Goal: Information Seeking & Learning: Learn about a topic

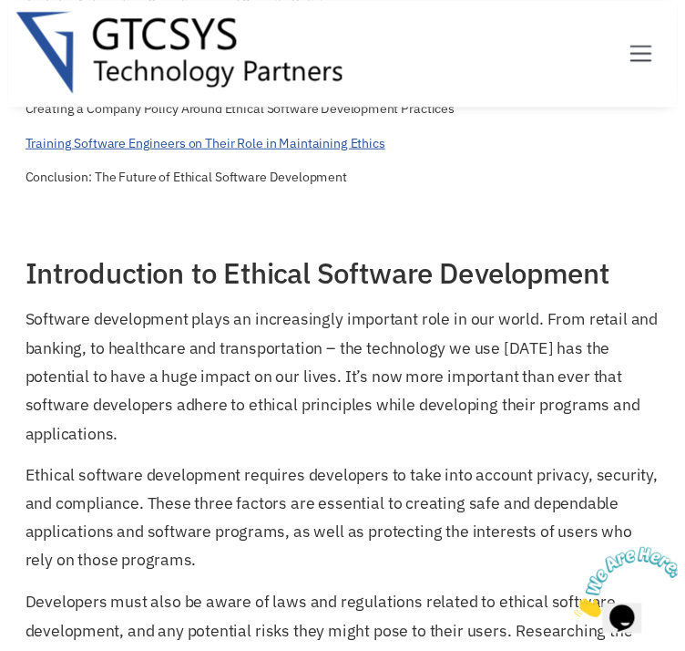
scroll to position [343, 0]
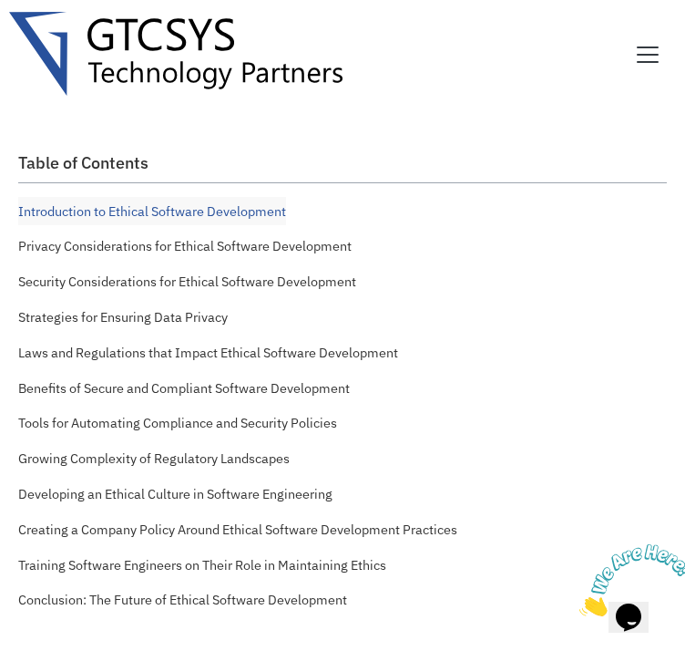
click at [68, 173] on h2 "Table of Contents" at bounding box center [342, 163] width 649 height 20
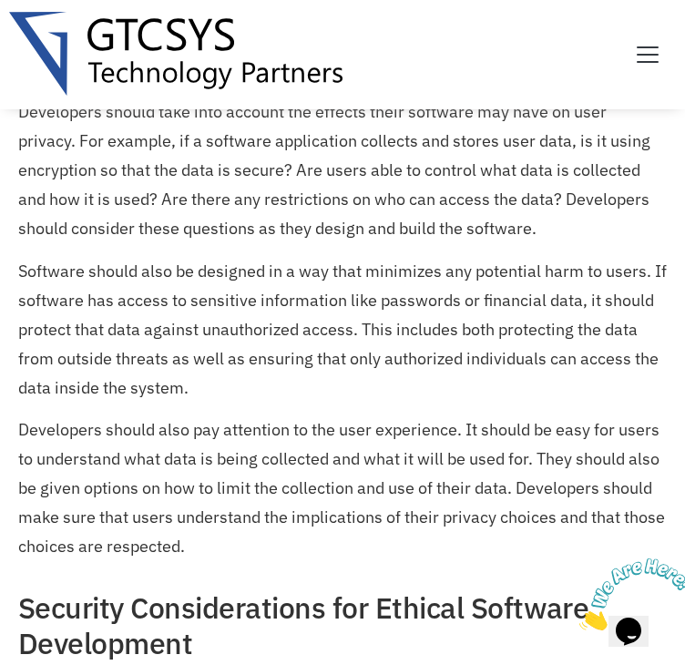
scroll to position [1651, 0]
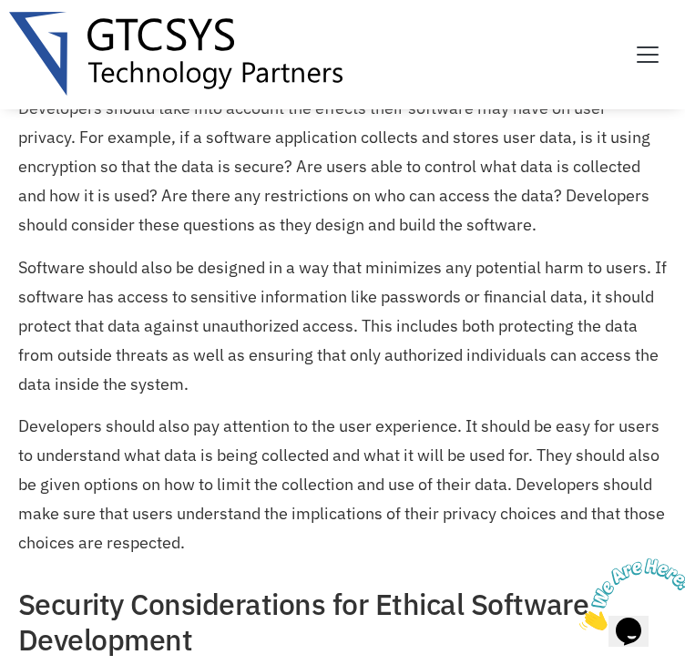
drag, startPoint x: 354, startPoint y: 117, endPoint x: 547, endPoint y: 351, distance: 303.6
copy p "Data privacy is a key part of ethical software development. Developers should t…"
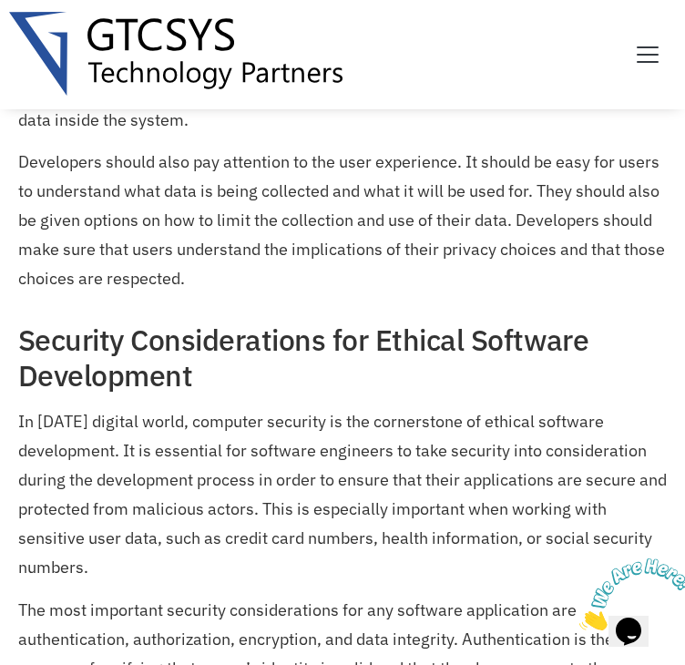
scroll to position [1925, 0]
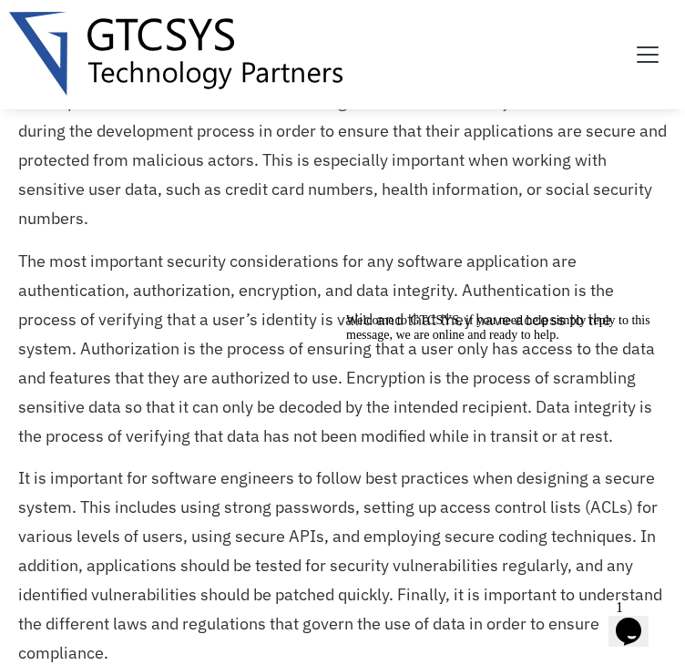
scroll to position [2289, 0]
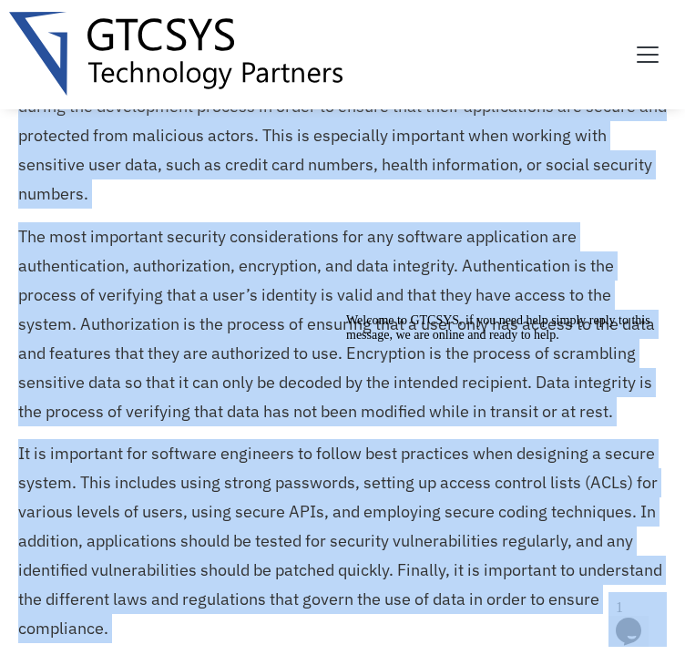
drag, startPoint x: 744, startPoint y: 457, endPoint x: 416, endPoint y: 349, distance: 345.5
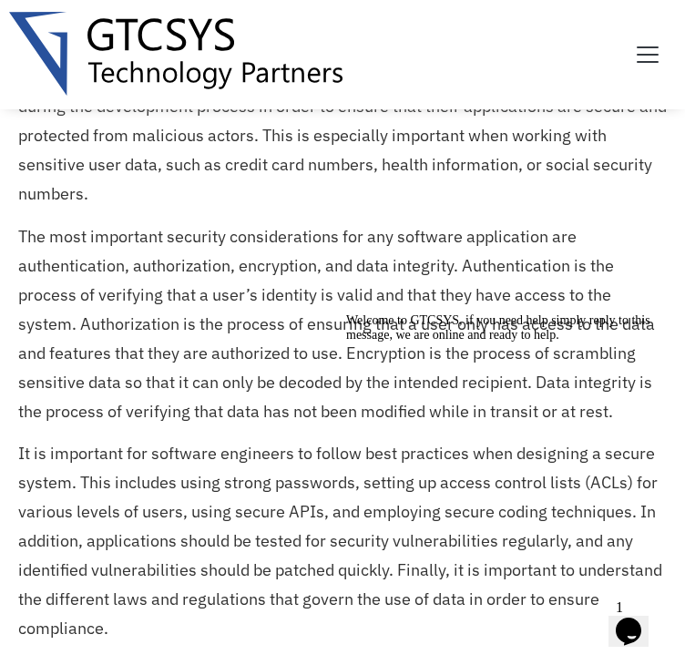
click at [416, 343] on div "Welcome to GTCSYS, if you need help simply reply to this message, we are online…" at bounding box center [510, 327] width 328 height 29
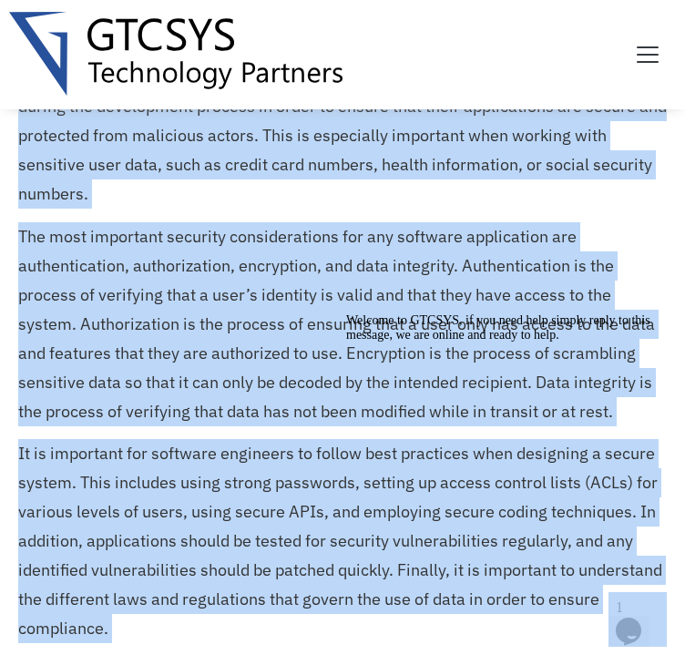
drag, startPoint x: 744, startPoint y: 455, endPoint x: 412, endPoint y: 338, distance: 351.6
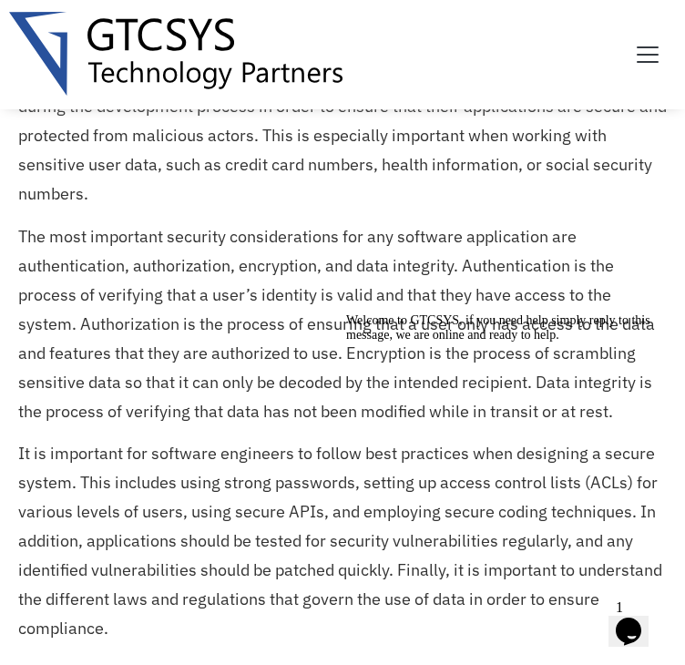
click at [414, 343] on div "Welcome to GTCSYS, if you need help simply reply to this message, we are online…" at bounding box center [510, 327] width 328 height 29
drag, startPoint x: 406, startPoint y: 356, endPoint x: 755, endPoint y: 519, distance: 384.9
click html "Welcome to GTCSYS, if you need help simply reply to this message, we are online…"
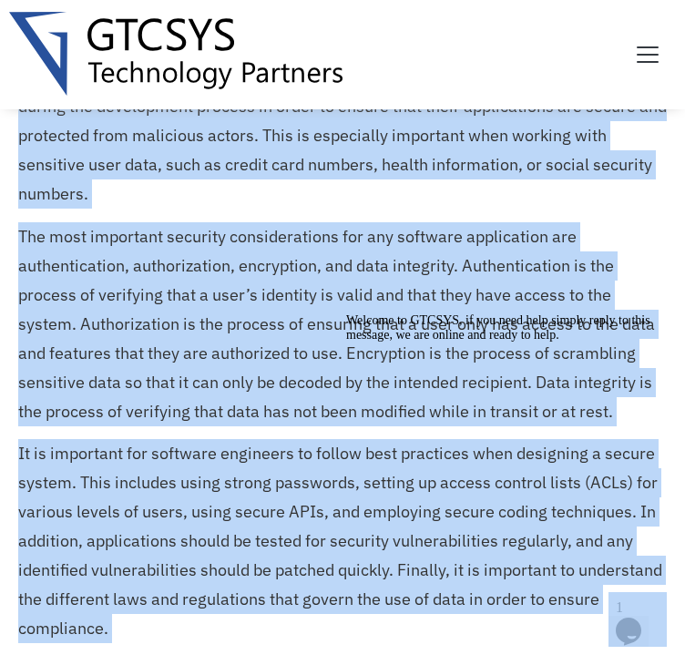
drag, startPoint x: 746, startPoint y: 457, endPoint x: 437, endPoint y: 334, distance: 332.5
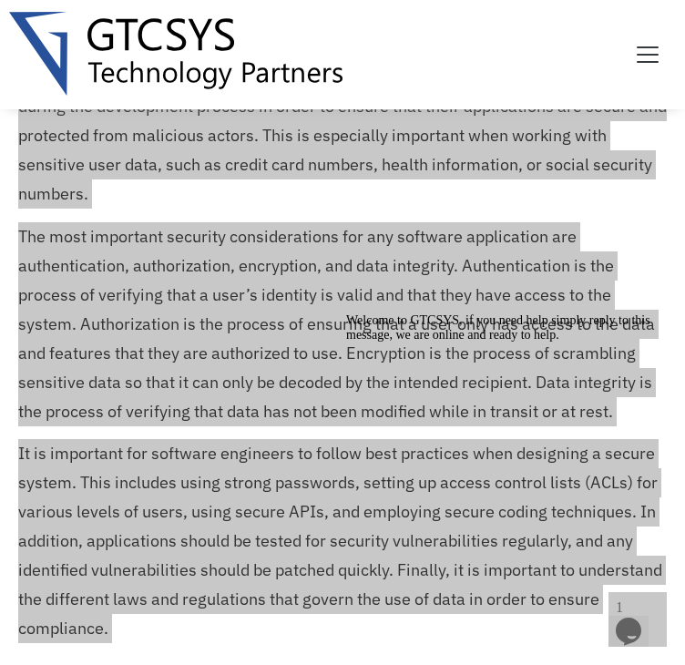
click at [346, 313] on icon "Chat attention grabber" at bounding box center [346, 313] width 0 height 0
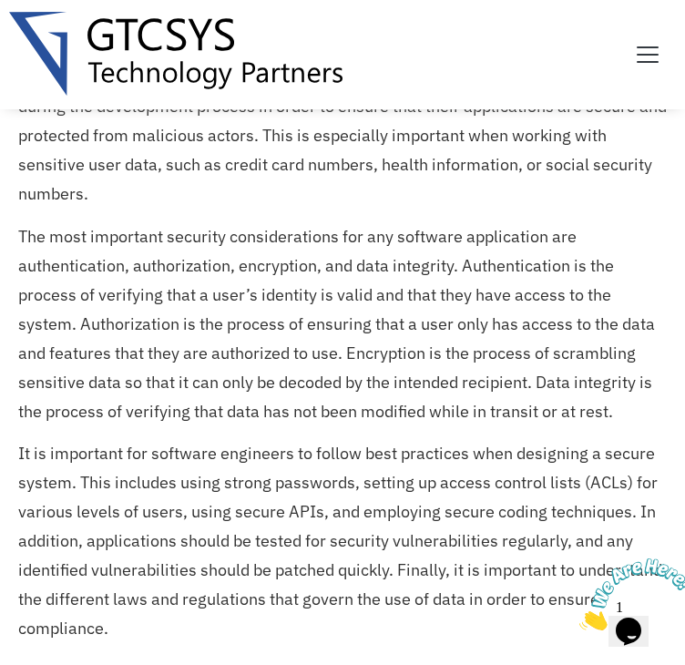
drag, startPoint x: 405, startPoint y: 148, endPoint x: 420, endPoint y: 365, distance: 217.4
copy p "If software has access to sensitive information like passwords or financial dat…"
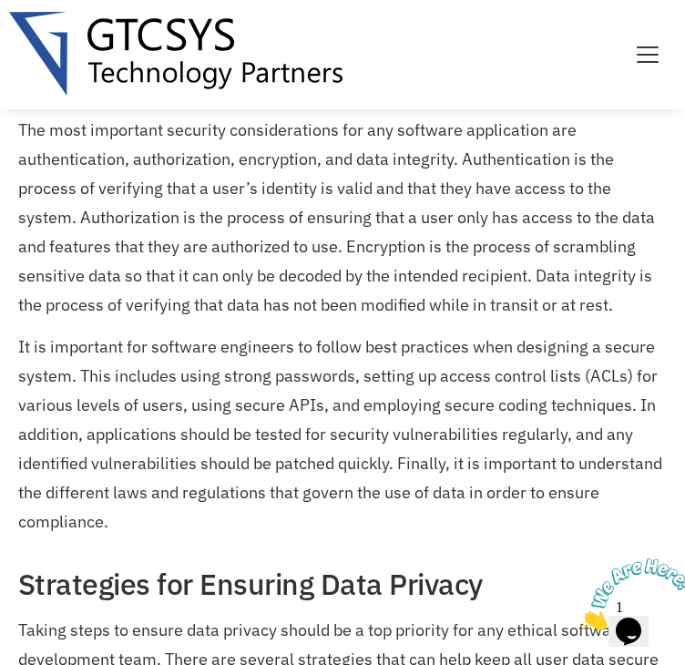
scroll to position [2471, 0]
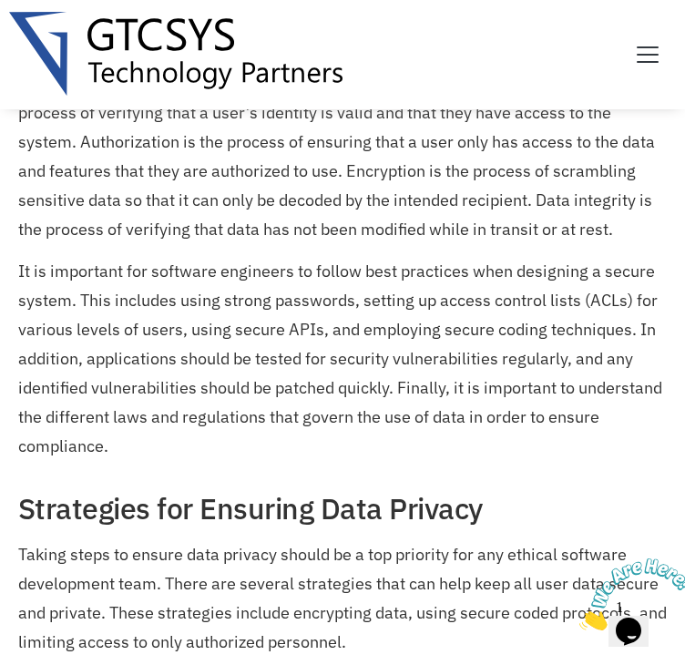
drag, startPoint x: 508, startPoint y: 242, endPoint x: 658, endPoint y: 365, distance: 193.6
copy p "It should be easy for users to understand what data is being collected and what…"
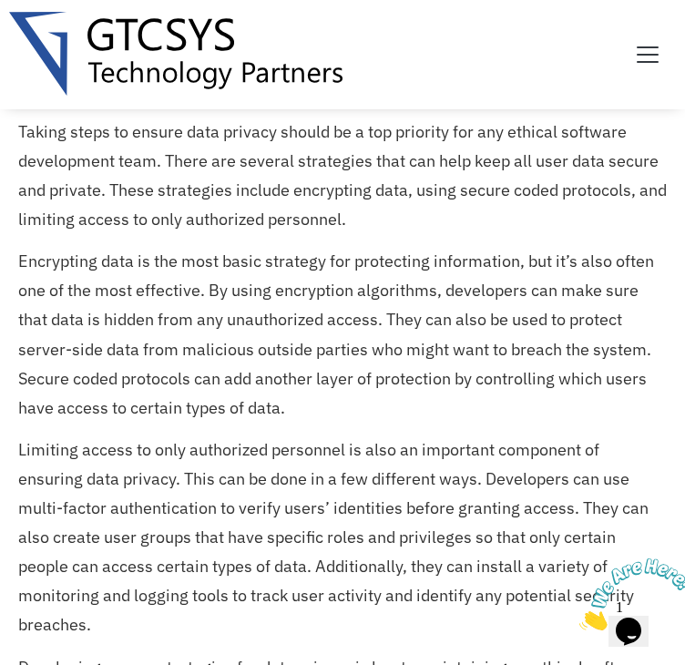
scroll to position [2927, 0]
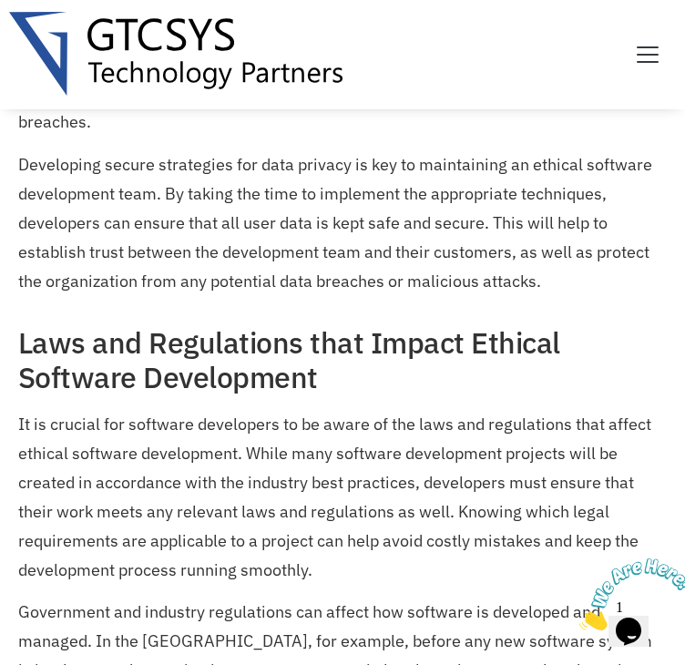
scroll to position [3397, 0]
drag, startPoint x: 358, startPoint y: 88, endPoint x: 419, endPoint y: 211, distance: 137.3
copy p "The most important security considerations for any software application are aut…"
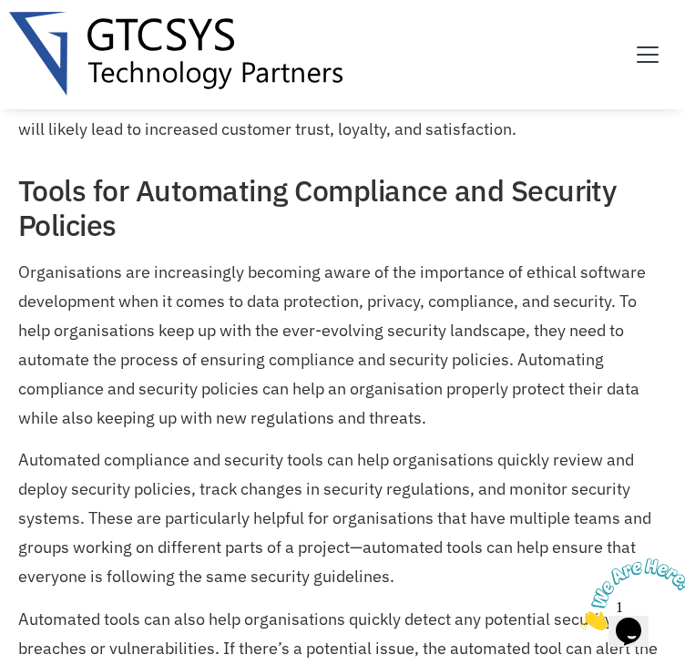
scroll to position [5023, 0]
drag, startPoint x: 349, startPoint y: 253, endPoint x: 391, endPoint y: 347, distance: 102.8
copy p "They can also create user groups that have specific roles and privileges so tha…"
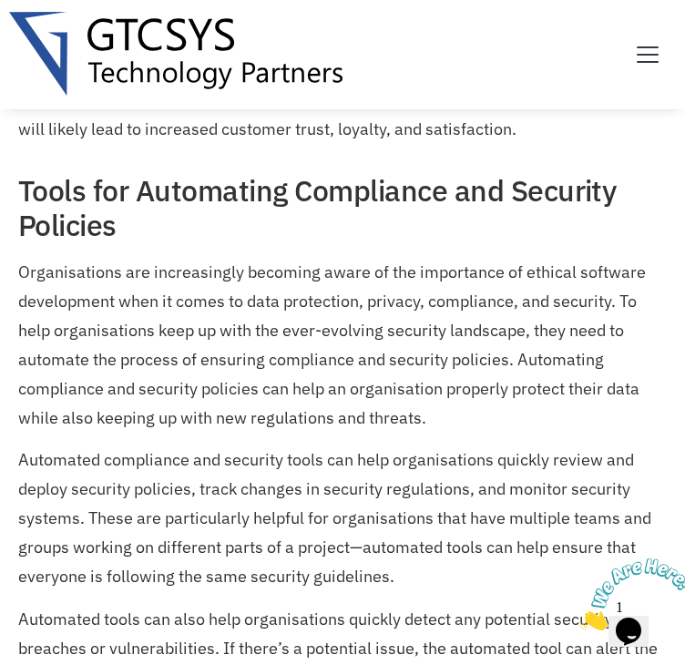
drag, startPoint x: 397, startPoint y: 338, endPoint x: 492, endPoint y: 428, distance: 130.8
copy p "Additionally, they can install a variety of monitoring and logging tools to tra…"
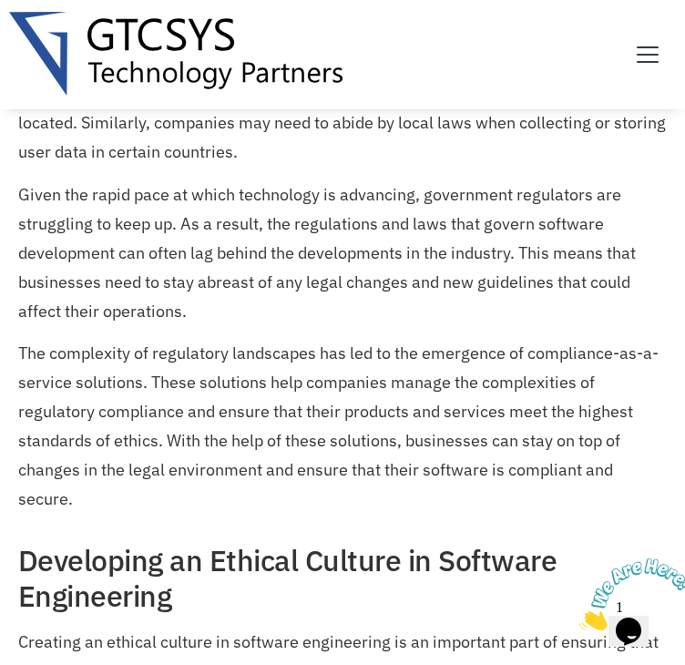
scroll to position [6390, 0]
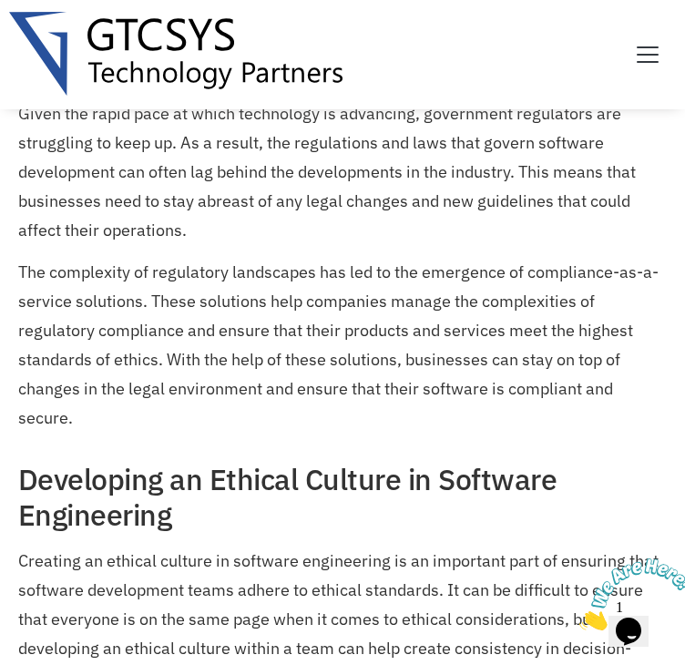
drag, startPoint x: 354, startPoint y: 237, endPoint x: 665, endPoint y: 335, distance: 326.8
copy p "Organizations must be familiar with the laws and regulations governing their re…"
drag, startPoint x: 451, startPoint y: 358, endPoint x: 571, endPoint y: 443, distance: 147.1
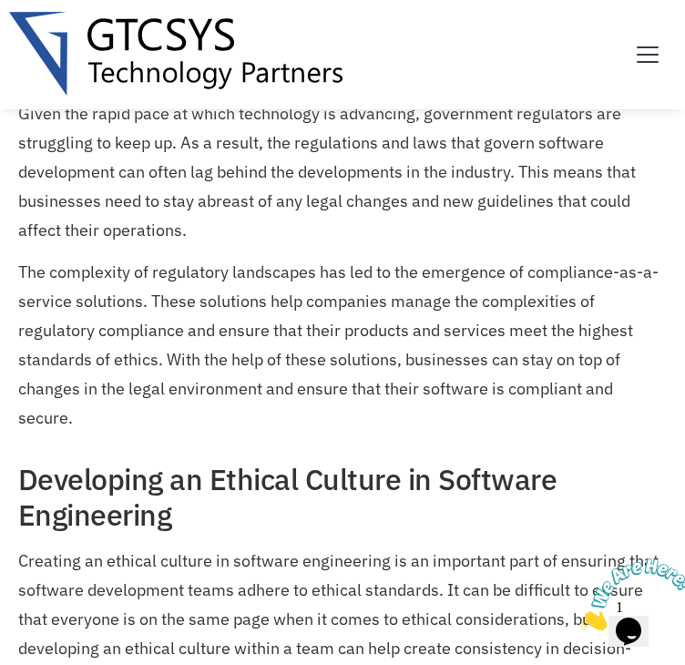
copy p "for companies that store data from customers in other countries, those companie…"
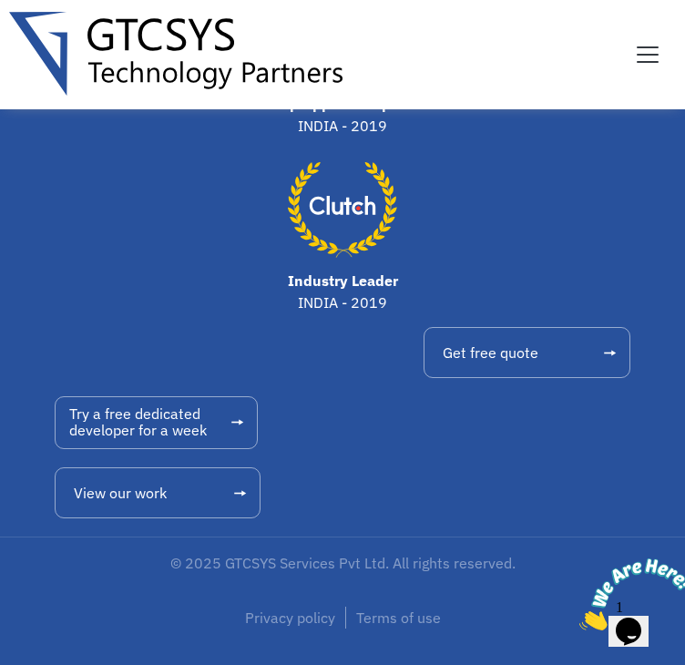
scroll to position [17612, 0]
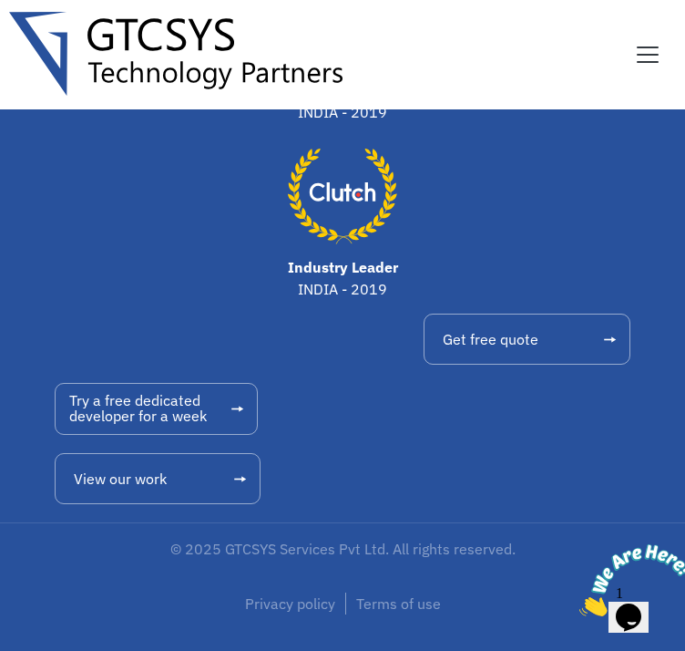
scroll to position [17311, 0]
click at [580, 603] on icon "Close" at bounding box center [580, 610] width 0 height 15
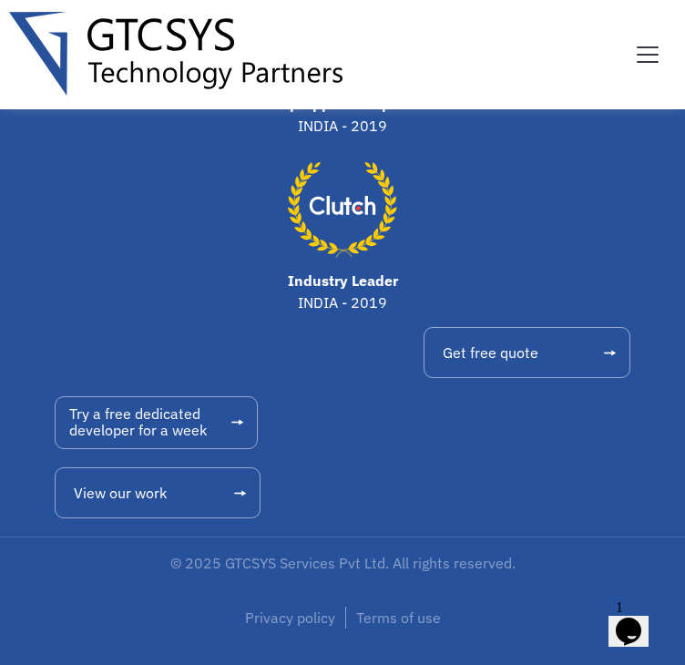
scroll to position [17766, 0]
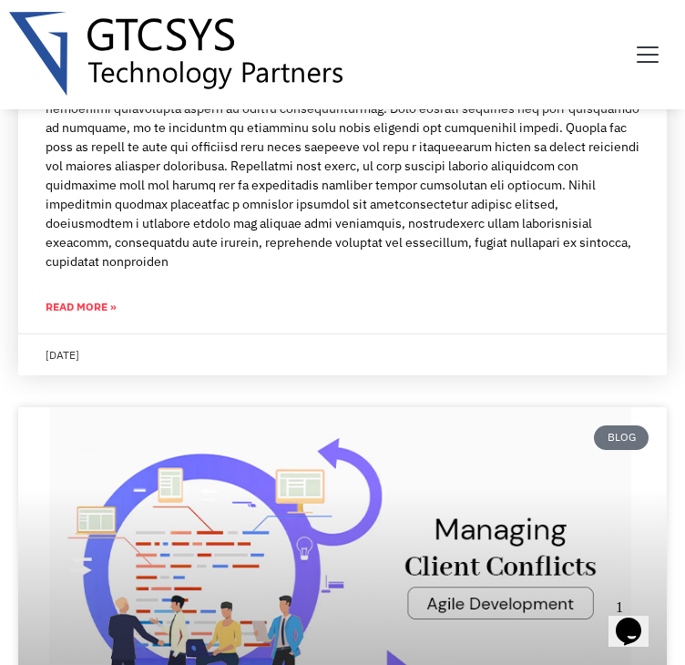
scroll to position [3645, 0]
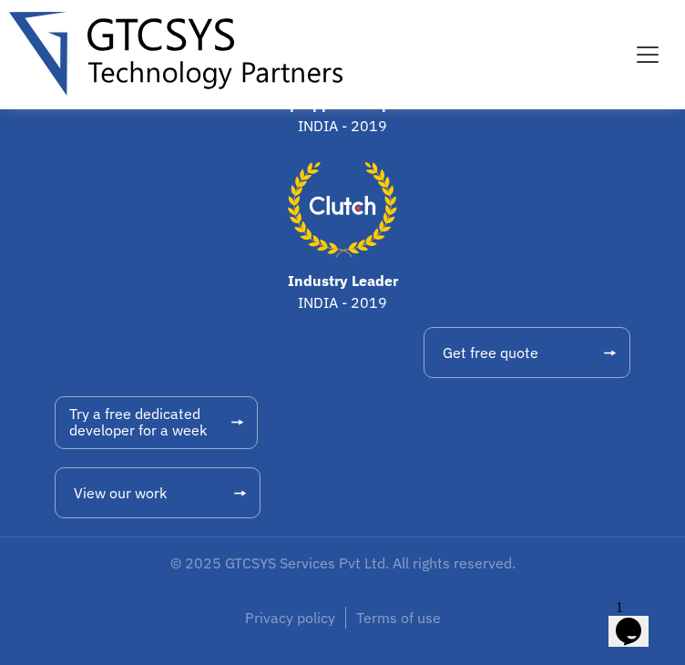
scroll to position [17857, 0]
drag, startPoint x: 477, startPoint y: 100, endPoint x: 544, endPoint y: 169, distance: 96.0
copy div "[PERSON_NAME]"
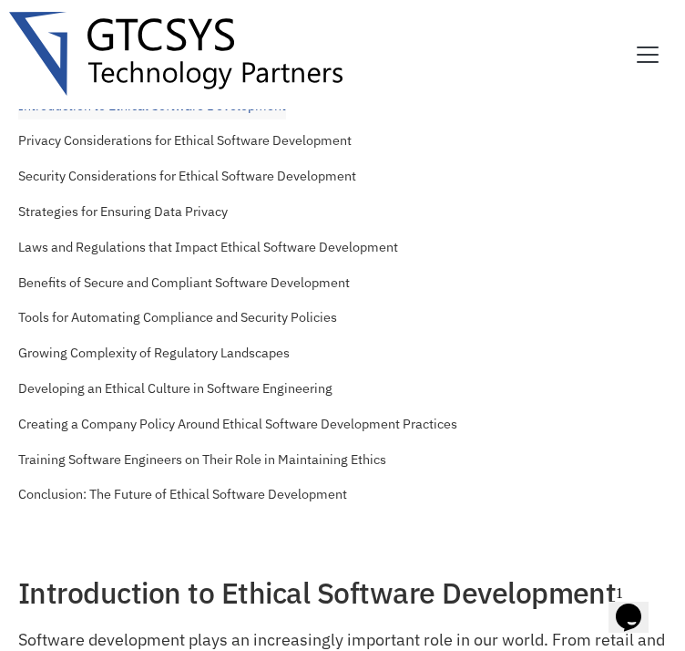
scroll to position [456, 0]
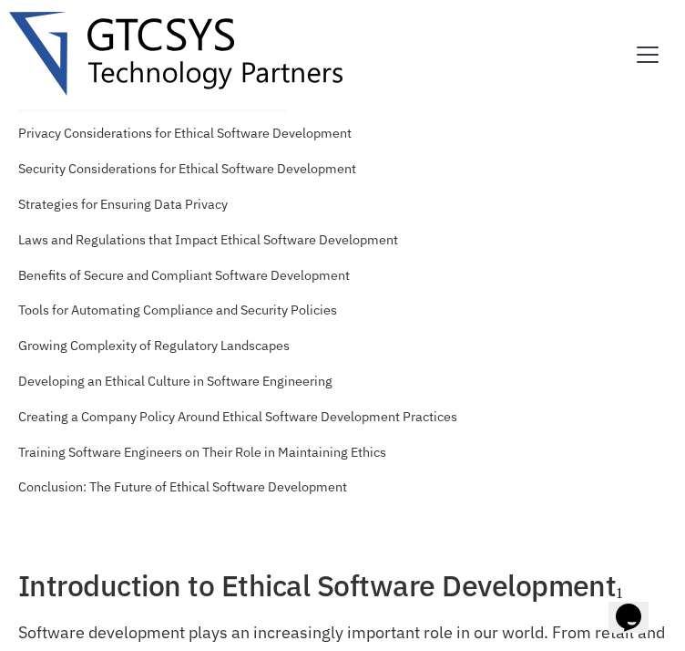
drag, startPoint x: 208, startPoint y: 174, endPoint x: 319, endPoint y: 176, distance: 111.2
copy time "[DATE]"
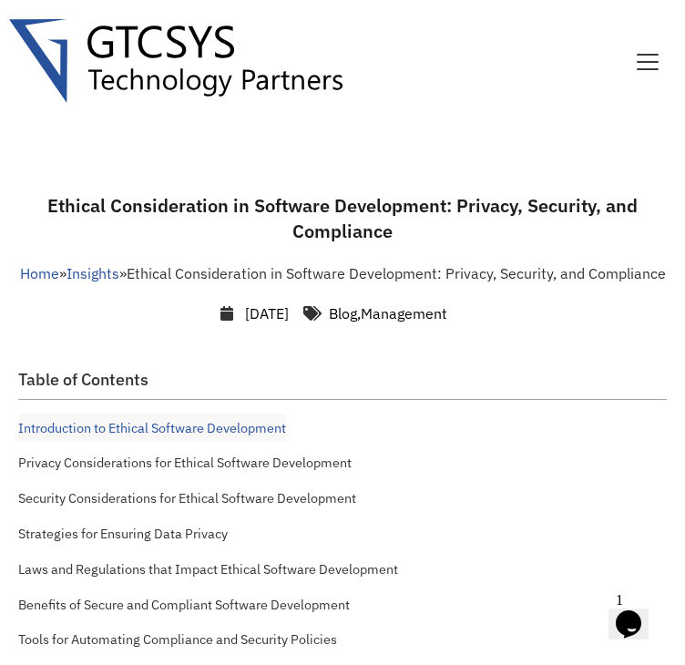
scroll to position [0, 0]
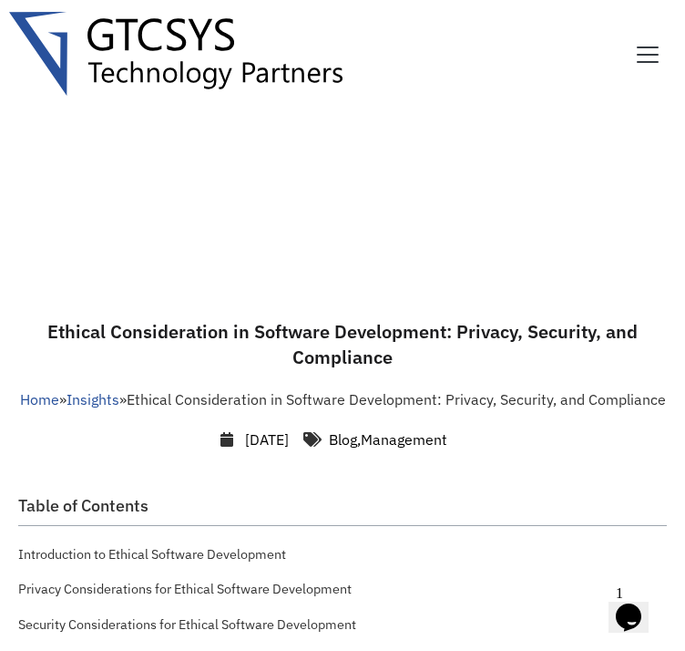
click at [351, 370] on h1 "Ethical Consideration in Software Development: Privacy, Security, and Compliance" at bounding box center [342, 344] width 649 height 51
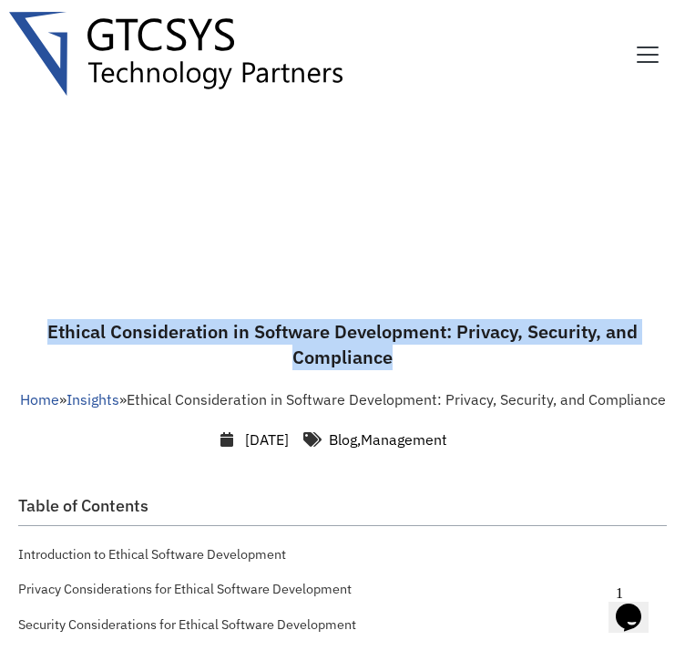
click at [351, 370] on h1 "Ethical Consideration in Software Development: Privacy, Security, and Compliance" at bounding box center [342, 344] width 649 height 51
copy div "Ethical Consideration in Software Development: Privacy, Security, and Compliance"
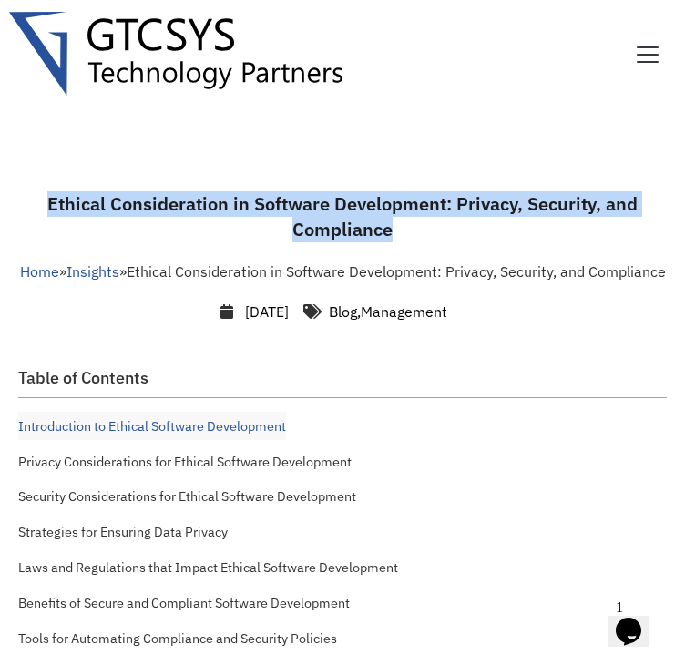
click at [200, 191] on h1 "Ethical Consideration in Software Development: Privacy, Security, and Compliance" at bounding box center [342, 216] width 649 height 51
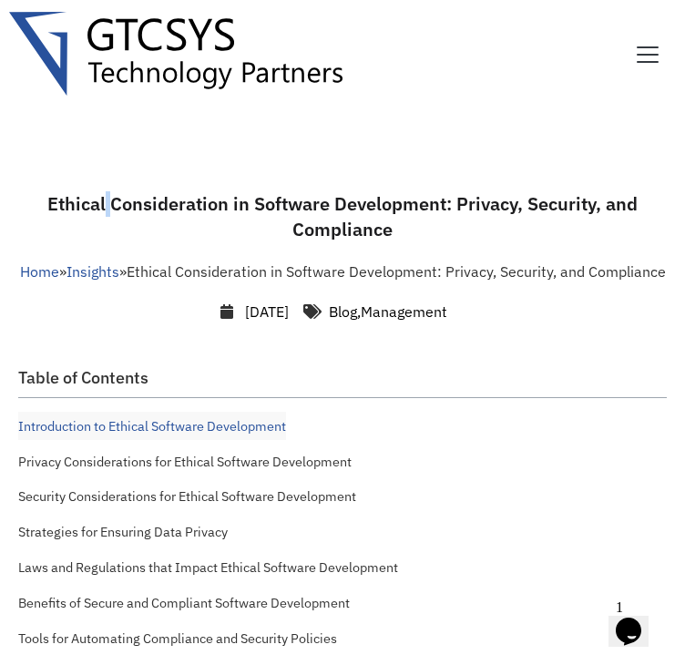
click at [200, 191] on h1 "Ethical Consideration in Software Development: Privacy, Security, and Compliance" at bounding box center [342, 216] width 649 height 51
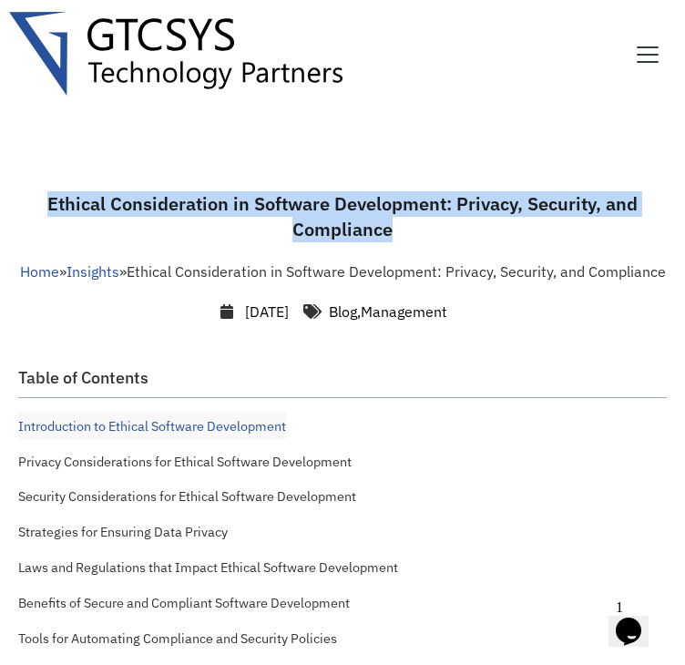
click at [200, 191] on h1 "Ethical Consideration in Software Development: Privacy, Security, and Compliance" at bounding box center [342, 216] width 649 height 51
